Goal: Task Accomplishment & Management: Manage account settings

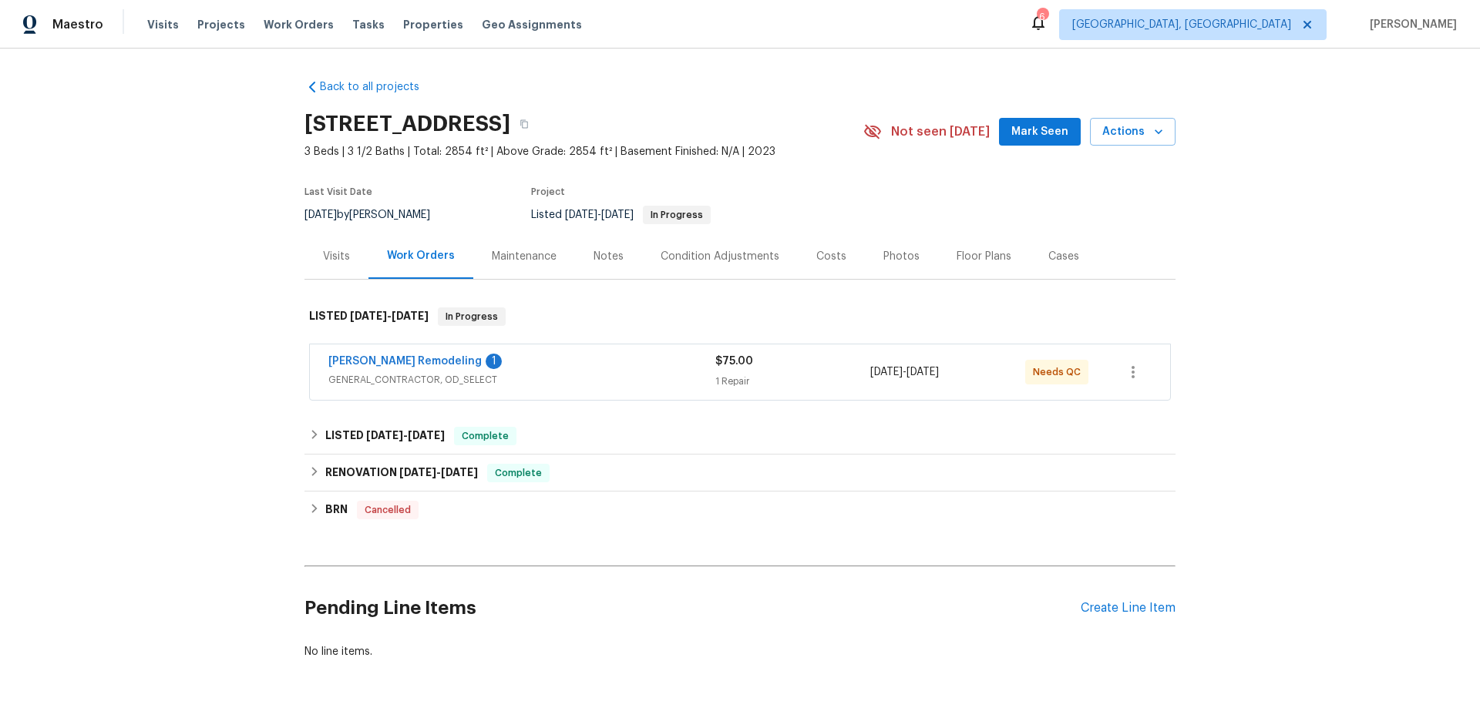
click at [1048, 259] on div "Cases" at bounding box center [1063, 256] width 31 height 15
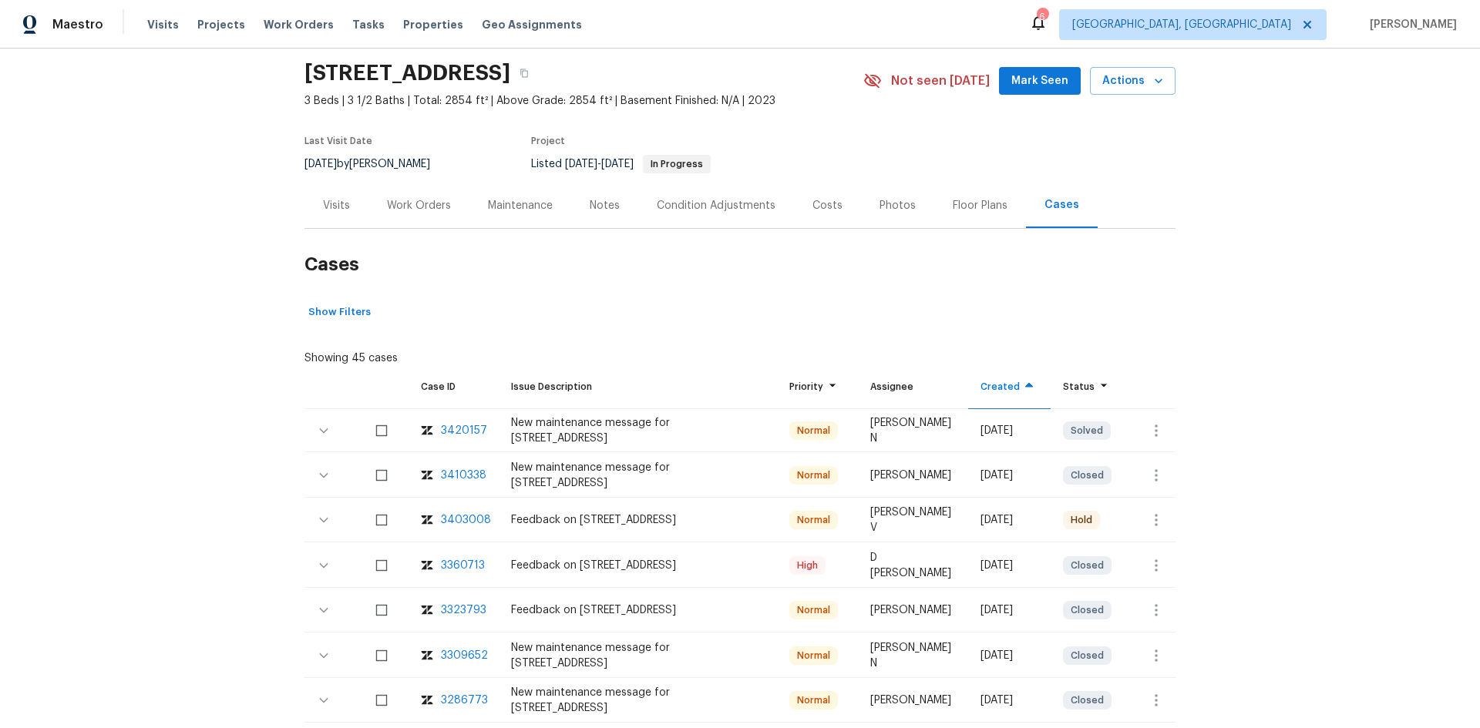
scroll to position [77, 0]
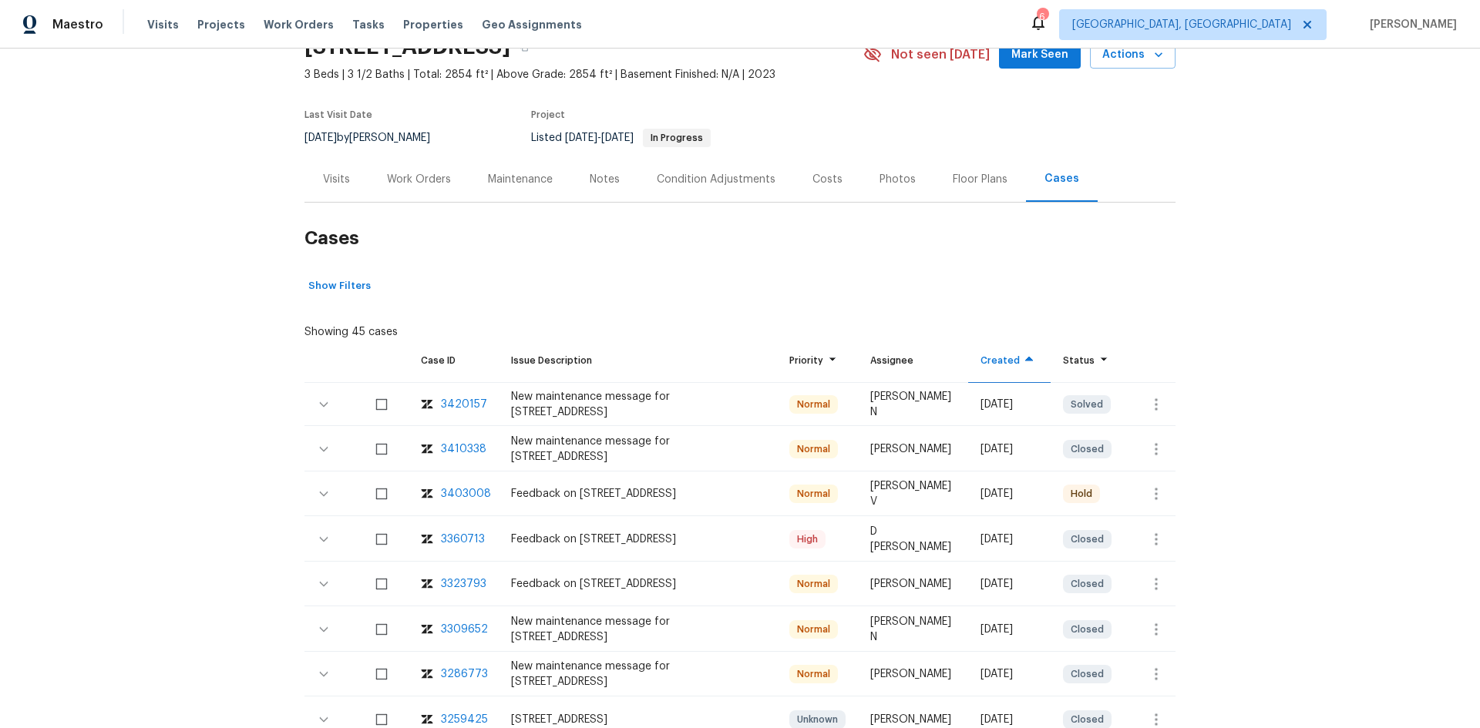
click at [455, 404] on div "3420157" at bounding box center [464, 404] width 46 height 15
click at [441, 449] on div "3410338" at bounding box center [463, 449] width 45 height 15
click at [445, 496] on div "3403008" at bounding box center [466, 493] width 50 height 15
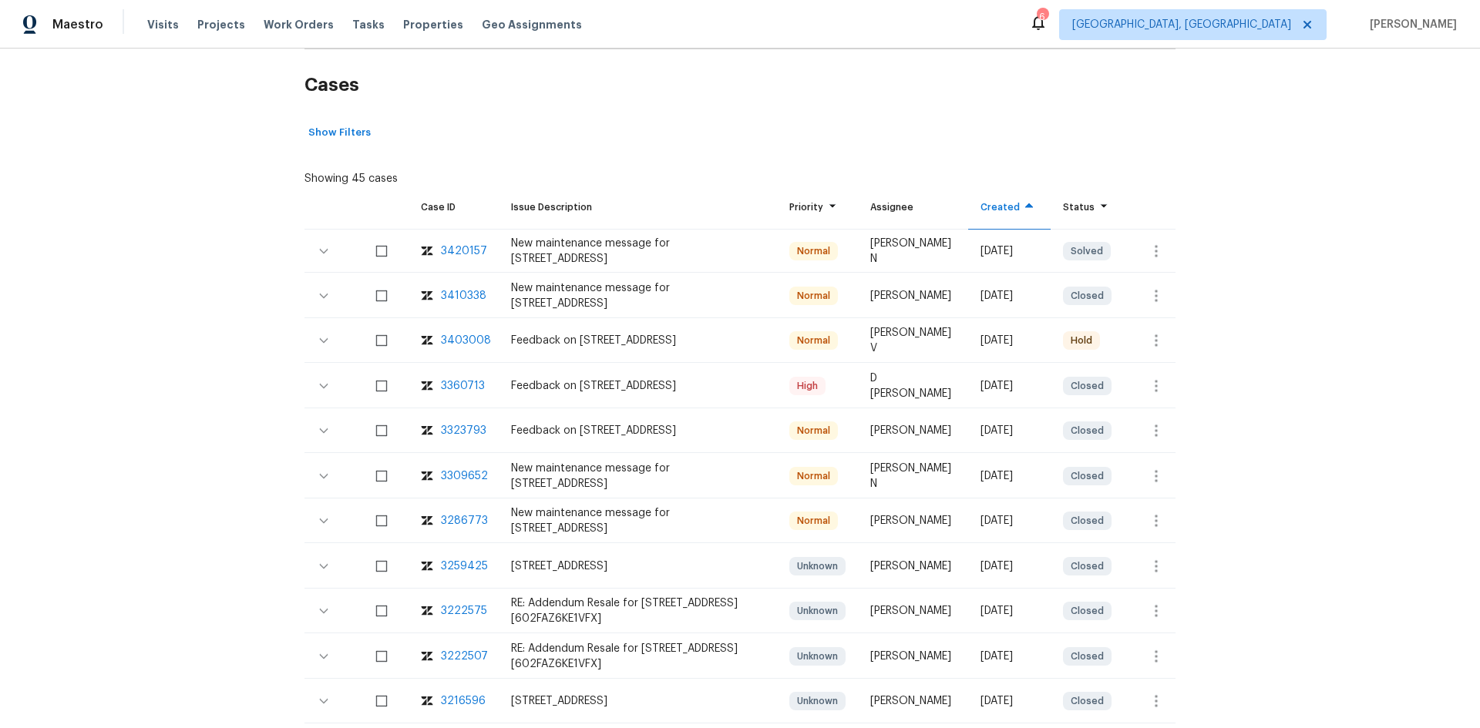
scroll to position [231, 0]
click at [448, 386] on div "3360713" at bounding box center [463, 385] width 44 height 15
click at [453, 427] on div "3323793" at bounding box center [463, 429] width 45 height 15
click at [449, 472] on div "3309652" at bounding box center [464, 475] width 47 height 15
click at [450, 521] on div "3286773" at bounding box center [464, 520] width 47 height 15
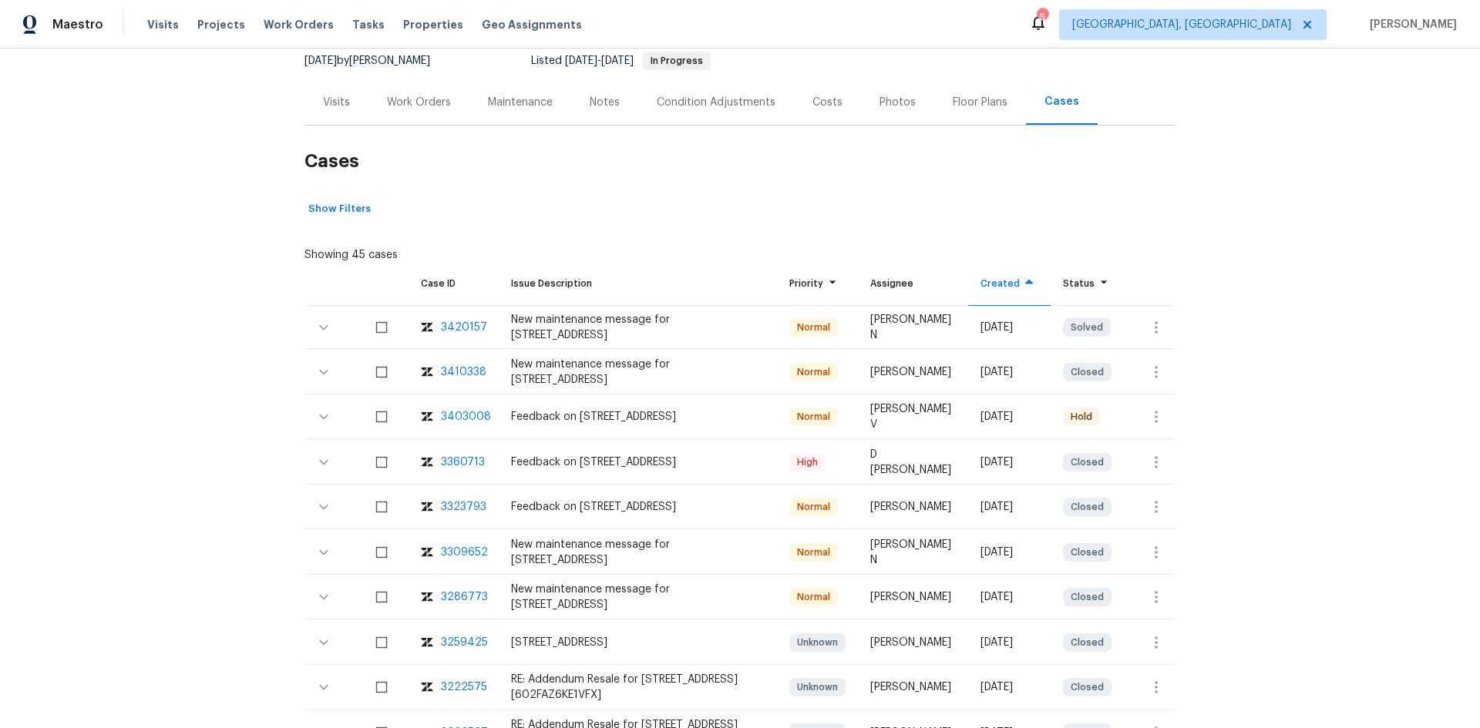
scroll to position [0, 0]
